Goal: Check status: Check status

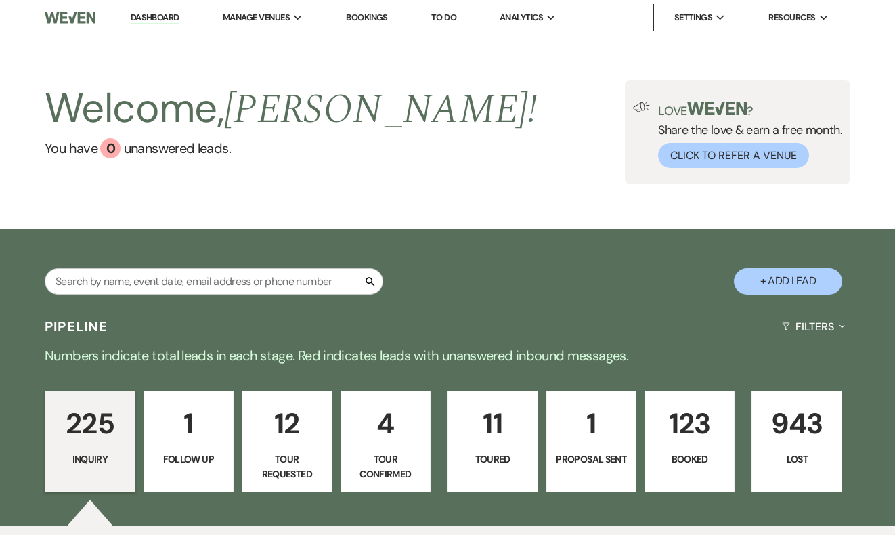
click at [375, 14] on link "Bookings" at bounding box center [367, 18] width 42 height 12
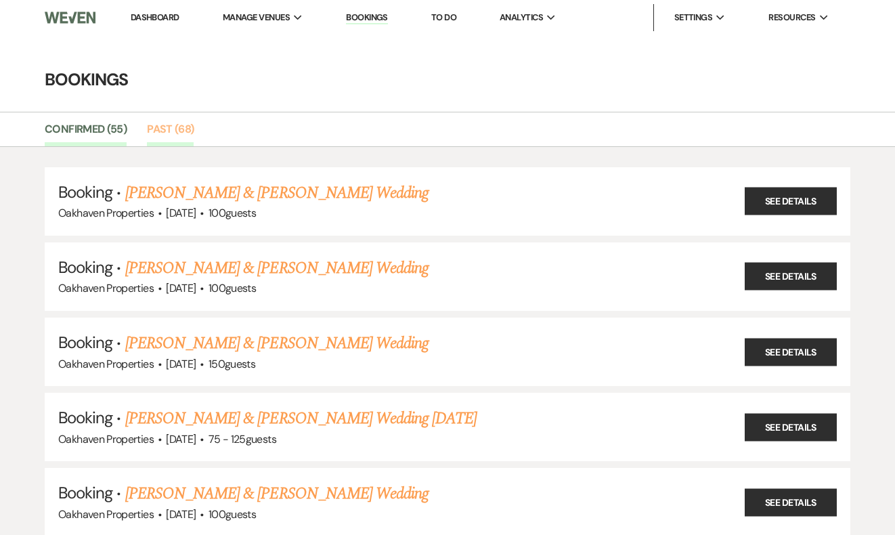
click at [173, 129] on link "Past (68)" at bounding box center [170, 133] width 47 height 26
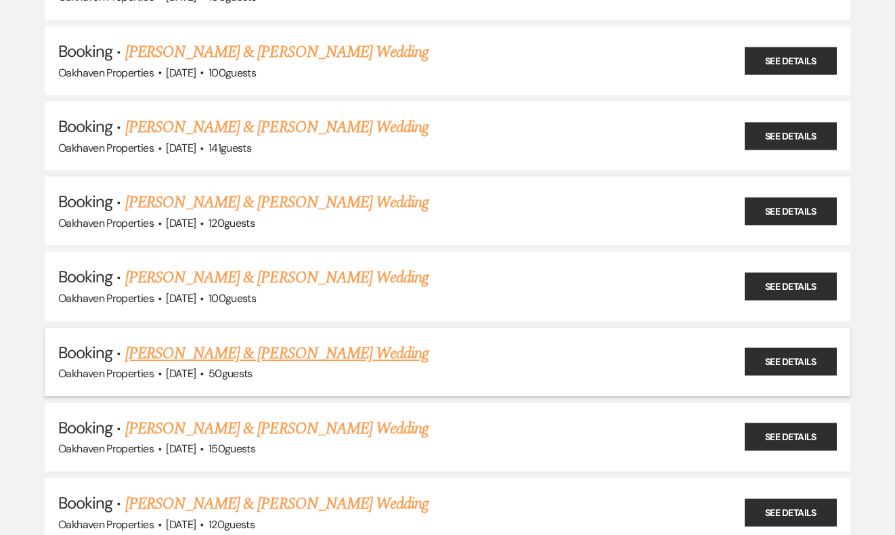
scroll to position [3086, 0]
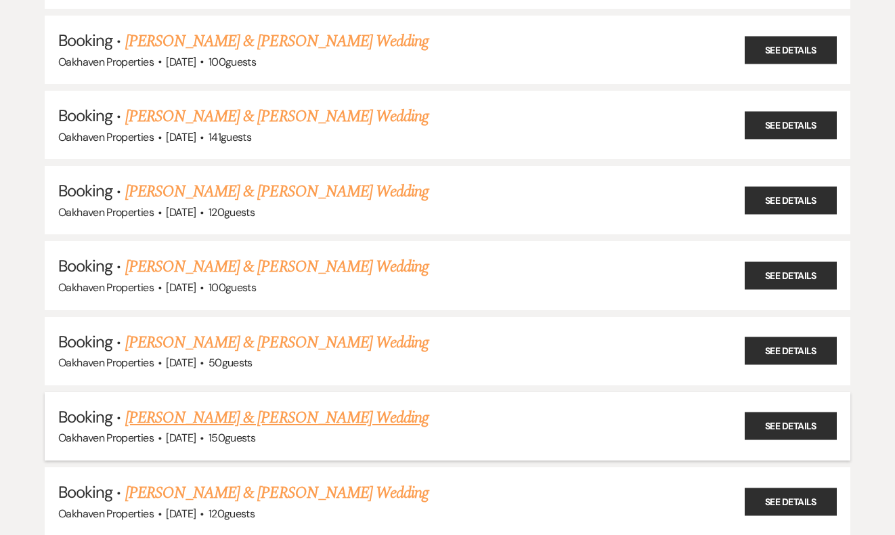
click at [248, 405] on link "[PERSON_NAME] & [PERSON_NAME] Wedding" at bounding box center [276, 417] width 303 height 24
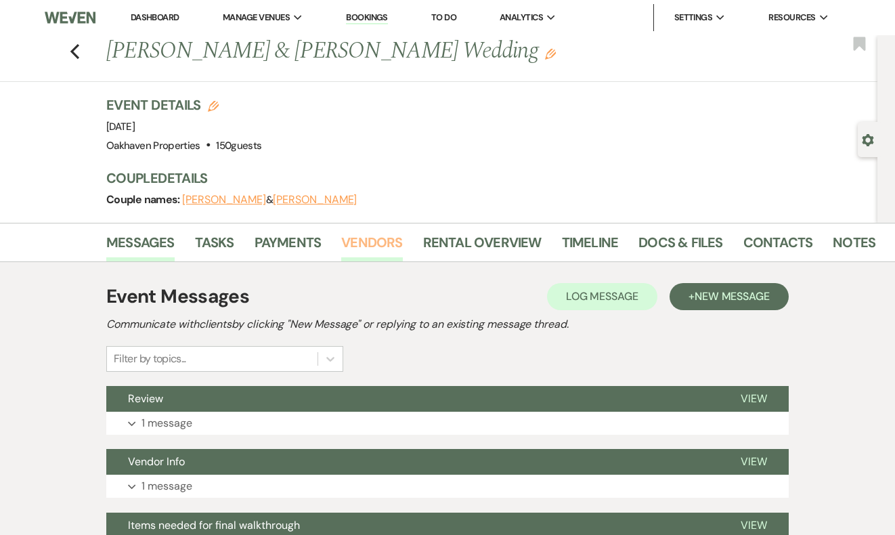
click at [383, 240] on link "Vendors" at bounding box center [371, 246] width 61 height 30
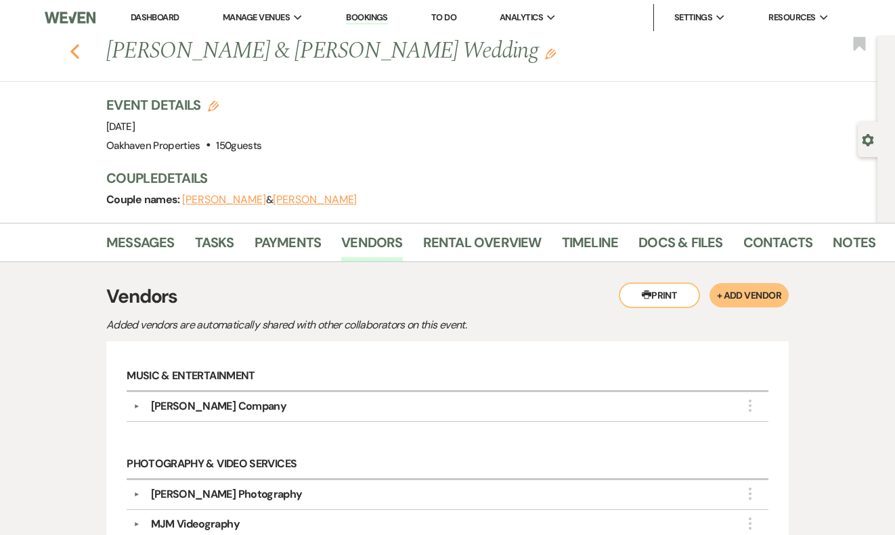
click at [74, 53] on use "button" at bounding box center [74, 51] width 9 height 15
